Goal: Task Accomplishment & Management: Complete application form

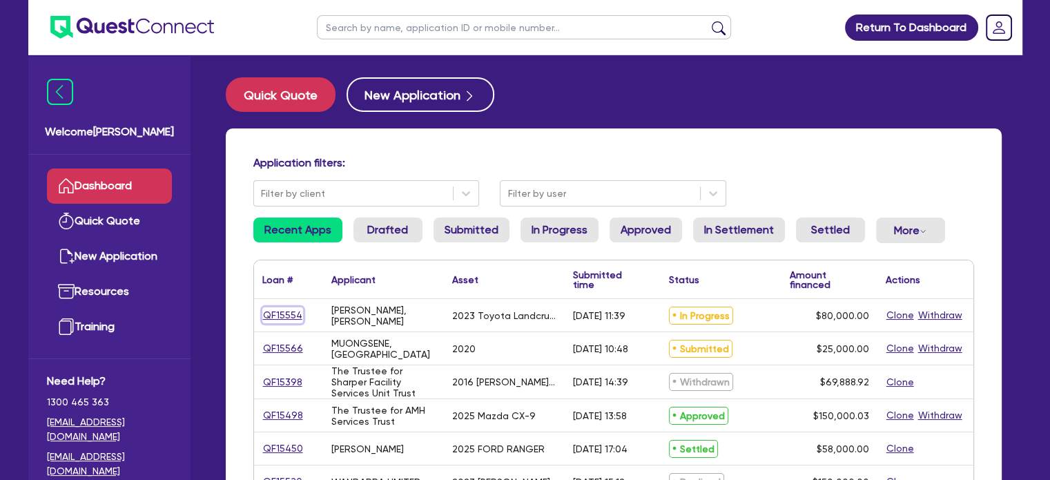
click at [293, 318] on link "QF15554" at bounding box center [282, 315] width 41 height 16
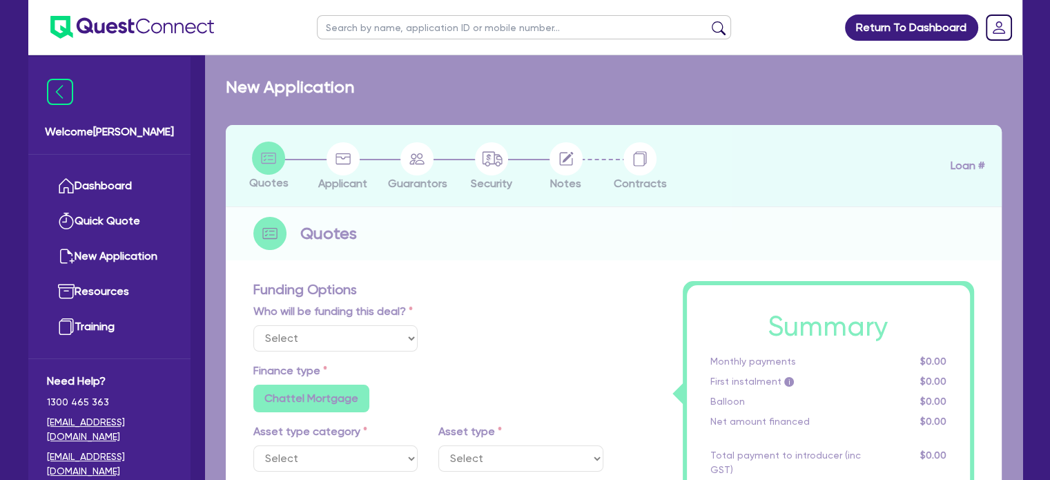
select select "Quest Finance - Own Book"
select select "CARS_AND_LIGHT_TRUCKS"
type input "2023"
type input "100,000"
type input "20,000"
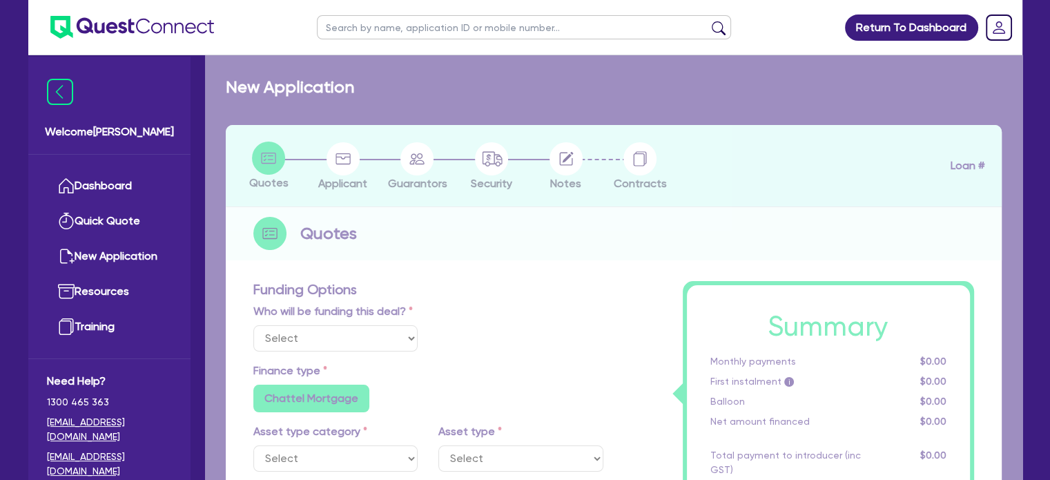
type input "6"
type input "4,800"
type input "17.95"
type input "990"
select select "PASSENGER_VEHICLES"
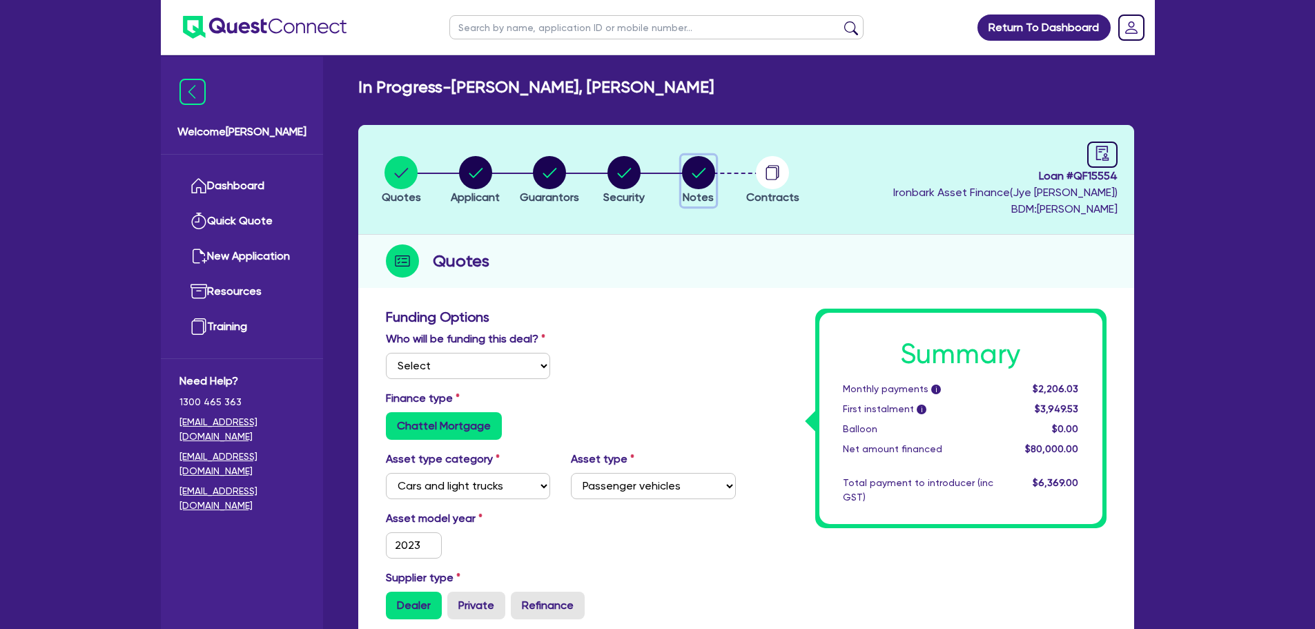
click at [686, 186] on icon "button" at bounding box center [698, 172] width 33 height 33
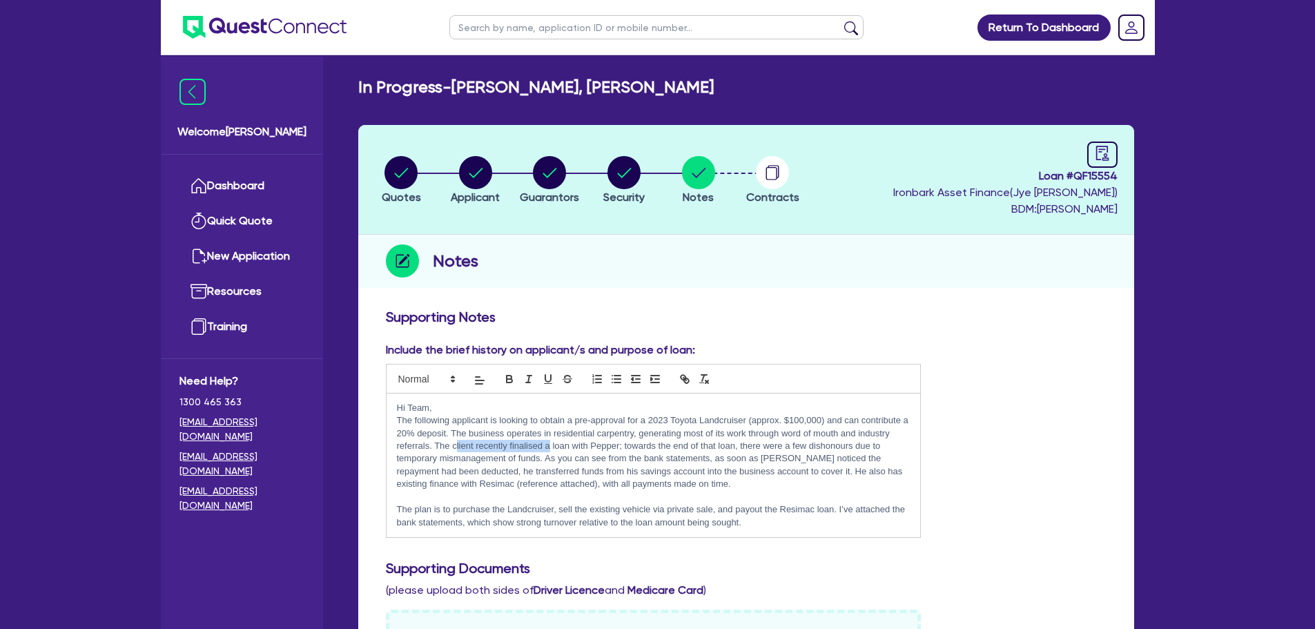
drag, startPoint x: 456, startPoint y: 450, endPoint x: 556, endPoint y: 450, distance: 100.1
click at [553, 450] on p "The following applicant is looking to obtain a pre-approval for a 2023 Toyota L…" at bounding box center [654, 452] width 514 height 77
drag, startPoint x: 590, startPoint y: 449, endPoint x: 610, endPoint y: 447, distance: 20.1
click at [610, 447] on p "The following applicant is looking to obtain a pre-approval for a 2023 Toyota L…" at bounding box center [654, 452] width 514 height 77
click at [650, 449] on p "The following applicant is looking to obtain a pre-approval for a 2023 Toyota L…" at bounding box center [654, 452] width 514 height 77
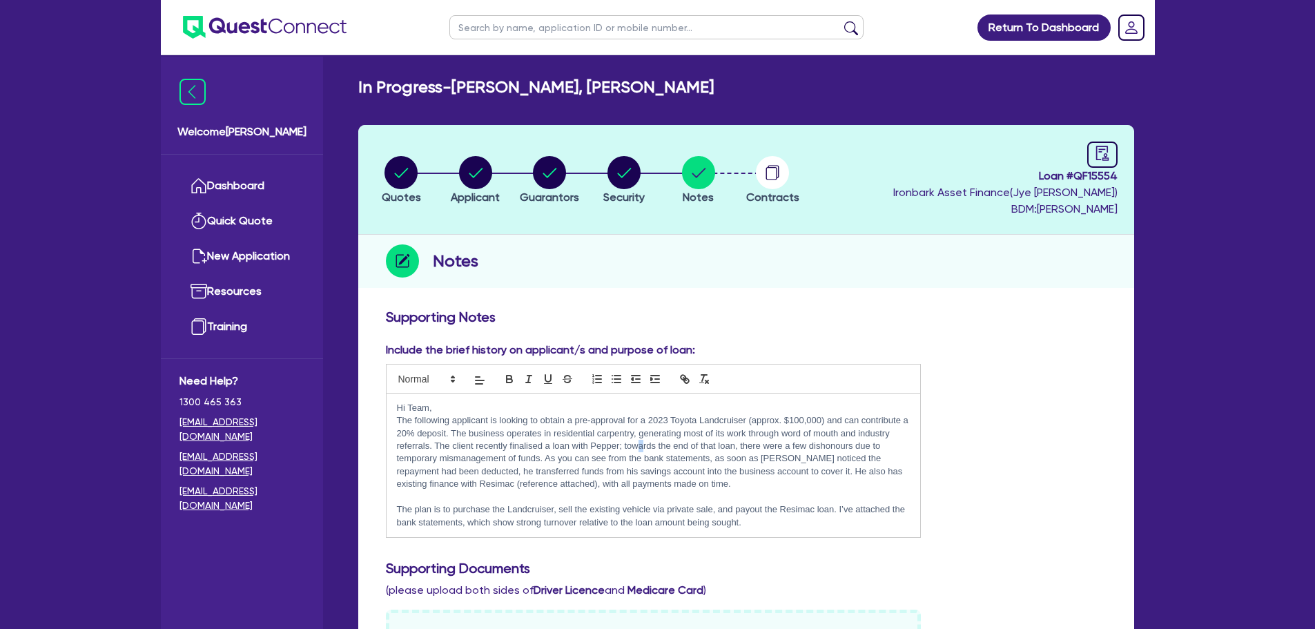
click at [644, 448] on p "The following applicant is looking to obtain a pre-approval for a 2023 Toyota L…" at bounding box center [654, 452] width 514 height 77
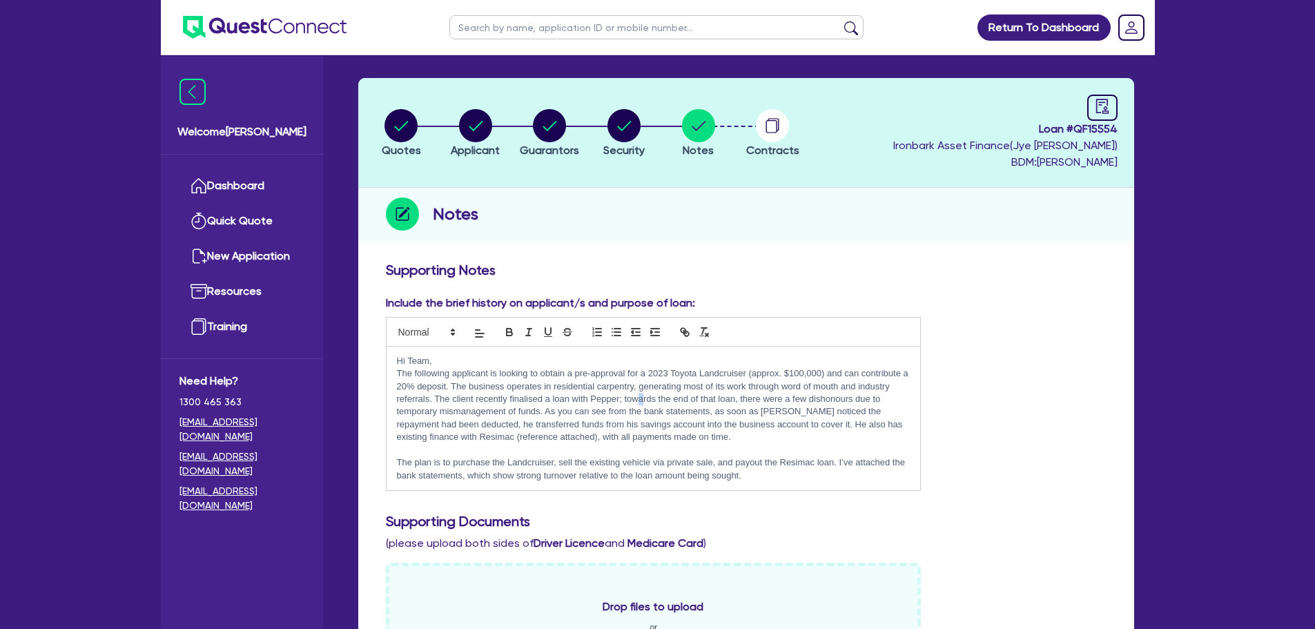
scroll to position [69, 0]
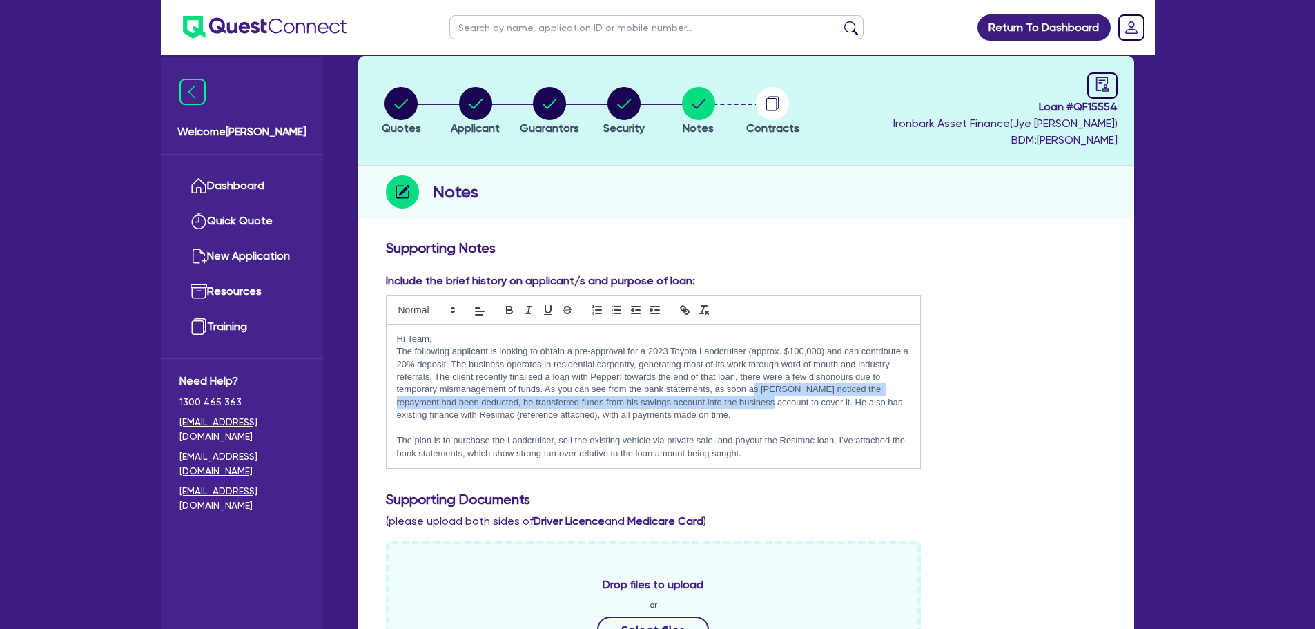
drag, startPoint x: 755, startPoint y: 392, endPoint x: 735, endPoint y: 407, distance: 25.6
click at [737, 407] on p "The following applicant is looking to obtain a pre-approval for a 2023 Toyota L…" at bounding box center [654, 383] width 514 height 77
click at [725, 415] on p "The following applicant is looking to obtain a pre-approval for a 2023 Toyota L…" at bounding box center [654, 383] width 514 height 77
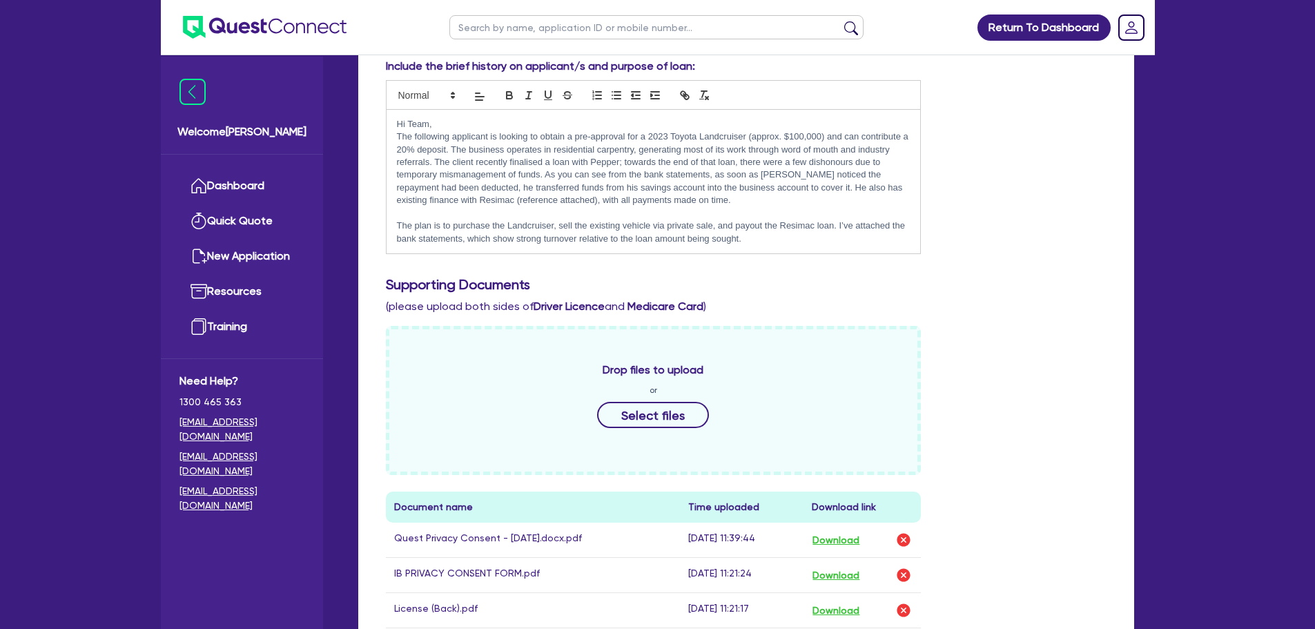
scroll to position [483, 0]
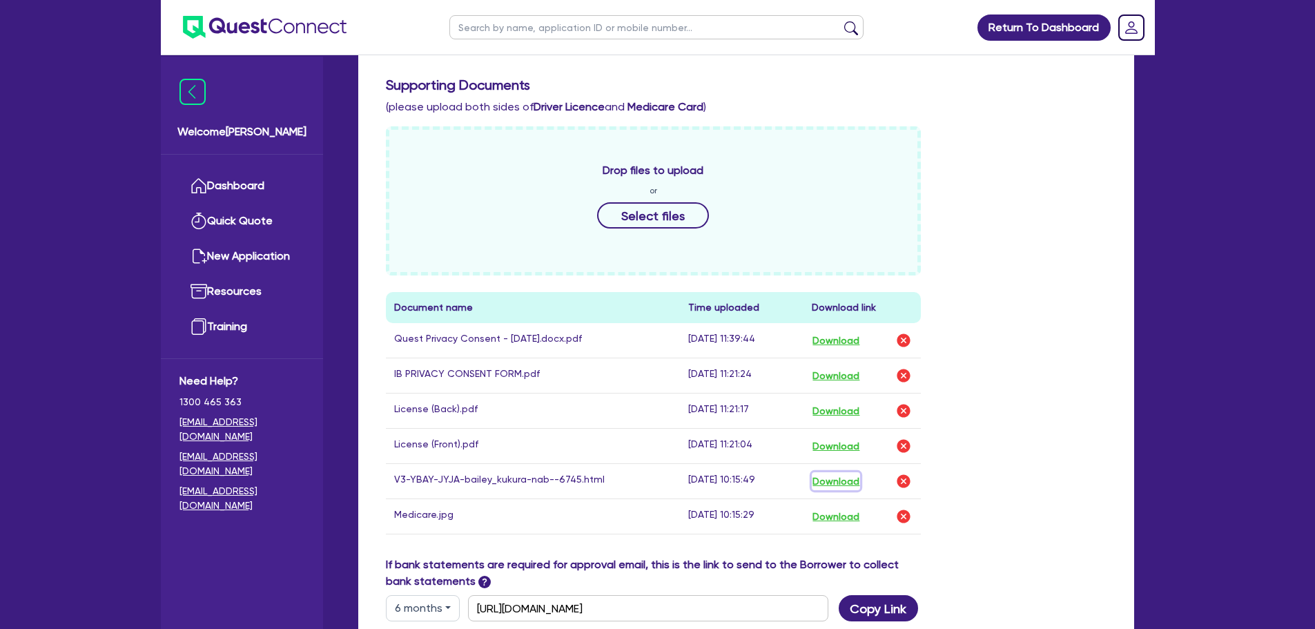
click at [831, 478] on button "Download" at bounding box center [836, 481] width 48 height 18
